Goal: Task Accomplishment & Management: Complete application form

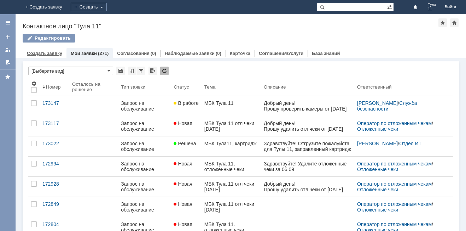
click at [47, 50] on div "Создать заявку" at bounding box center [45, 53] width 44 height 10
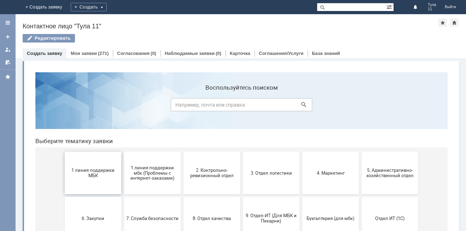
click at [98, 178] on button "1 линия поддержки МБК" at bounding box center [93, 172] width 57 height 42
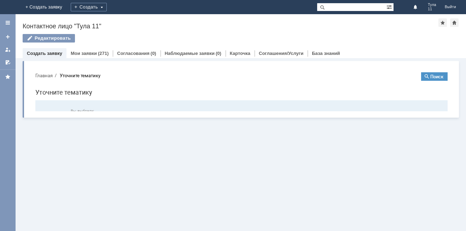
click at [98, 178] on div "Заявка по отложенным чекам" at bounding box center [93, 174] width 52 height 36
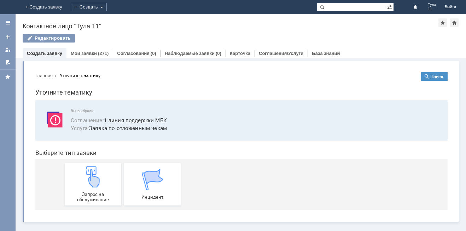
click at [98, 178] on img at bounding box center [92, 176] width 21 height 21
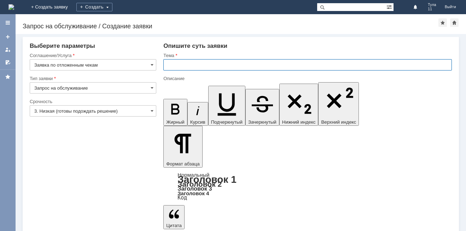
click at [198, 64] on input "text" at bounding box center [307, 64] width 289 height 11
click at [214, 69] on input "МБК Тула 11" at bounding box center [307, 64] width 289 height 11
type input "МБК Тула 11 отл чеки [DATE]"
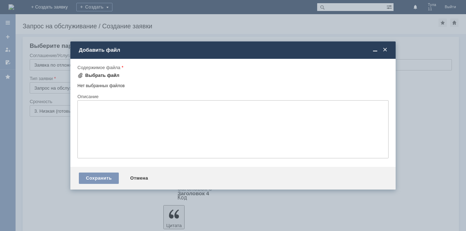
click at [111, 74] on div "Выбрать файл" at bounding box center [102, 75] width 34 height 6
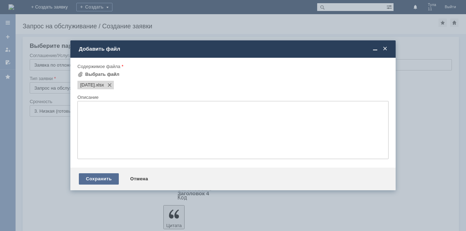
click at [96, 179] on div "Сохранить" at bounding box center [99, 178] width 40 height 11
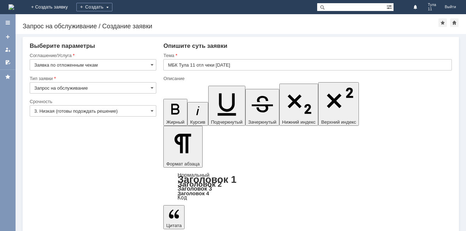
drag, startPoint x: 93, startPoint y: 152, endPoint x: 94, endPoint y: 110, distance: 42.1
click at [95, 87] on input "Запрос на обслуживание" at bounding box center [93, 87] width 127 height 11
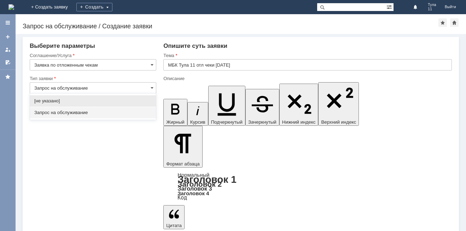
click at [87, 109] on div "Запрос на обслуживание" at bounding box center [93, 112] width 126 height 11
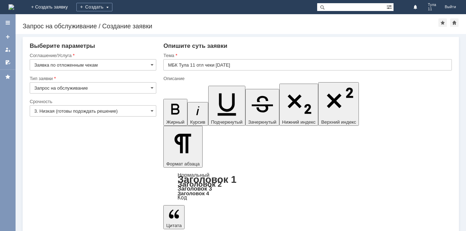
type input "Запрос на обслуживание"
click at [99, 57] on div "Соглашение/Услуга" at bounding box center [92, 55] width 125 height 5
click at [99, 60] on input "Заявка по отложенным чекам" at bounding box center [93, 64] width 127 height 11
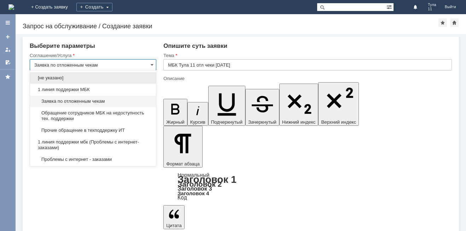
click at [81, 100] on span "Заявка по отложенным чекам" at bounding box center [92, 101] width 117 height 6
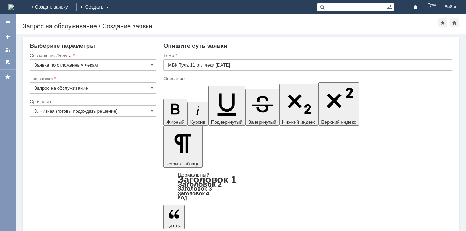
type input "Заявка по отложенным чекам"
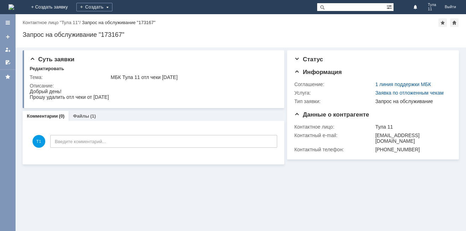
click at [14, 6] on img at bounding box center [11, 7] width 6 height 6
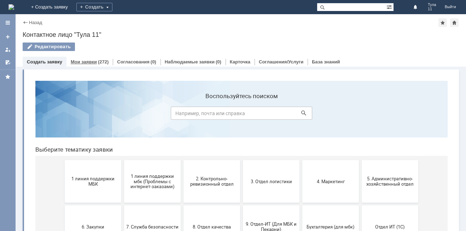
click at [75, 63] on link "Мои заявки" at bounding box center [84, 61] width 26 height 5
